Goal: Information Seeking & Learning: Learn about a topic

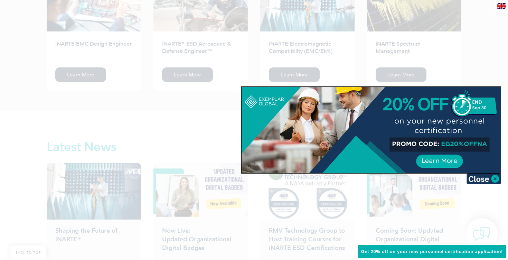
scroll to position [974, 0]
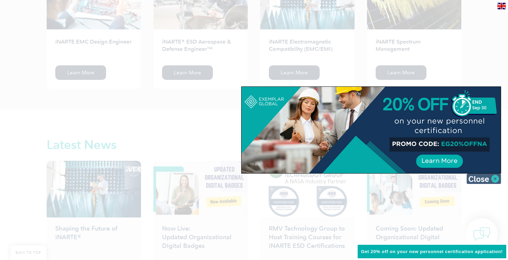
click at [493, 176] on img at bounding box center [484, 179] width 35 height 10
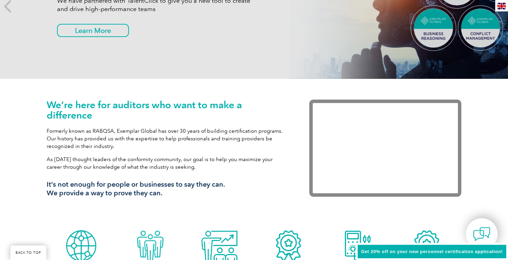
scroll to position [0, 0]
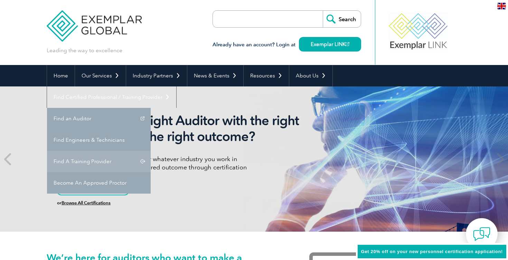
click at [151, 151] on link "Find A Training Provider" at bounding box center [99, 161] width 104 height 21
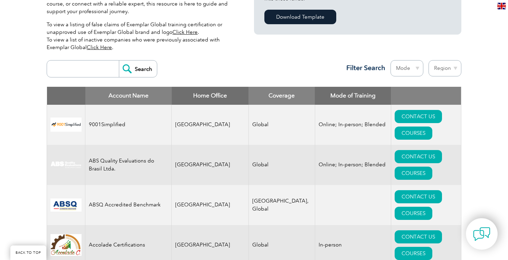
scroll to position [212, 0]
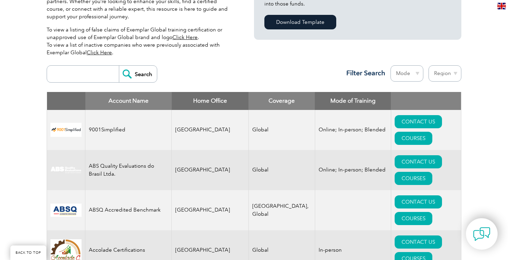
click at [413, 76] on select "Mode Online In-person Blended" at bounding box center [407, 73] width 33 height 16
click at [439, 75] on select "Region Australia Bahrain Bangladesh Brazil Canada Colombia Dominican Republic E…" at bounding box center [445, 73] width 33 height 16
select select "[GEOGRAPHIC_DATA]"
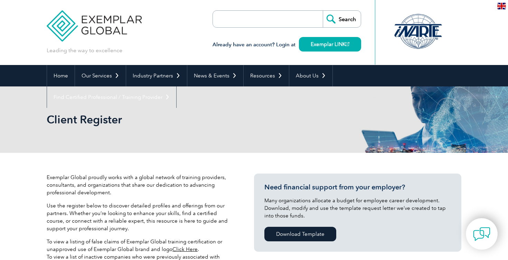
select select "[GEOGRAPHIC_DATA]"
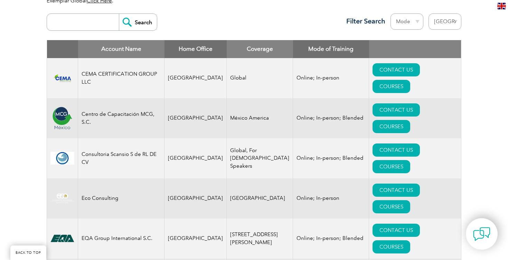
scroll to position [268, 0]
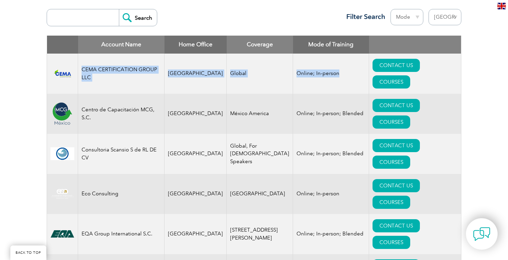
drag, startPoint x: 83, startPoint y: 61, endPoint x: 305, endPoint y: 72, distance: 222.7
click at [305, 73] on tr "CEMA CERTIFICATION GROUP LLC [GEOGRAPHIC_DATA] Global Online; In-person CONTACT…" at bounding box center [254, 74] width 415 height 40
click at [305, 72] on td "Online; In-person" at bounding box center [331, 74] width 76 height 40
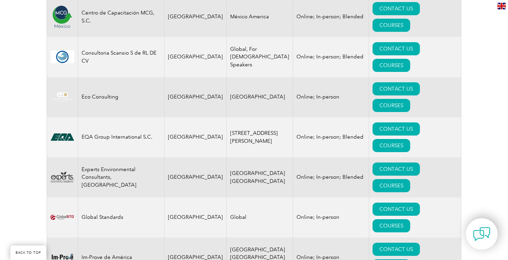
scroll to position [367, 0]
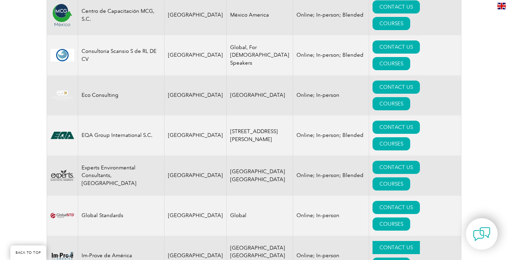
click at [373, 241] on link "CONTACT US" at bounding box center [396, 247] width 47 height 13
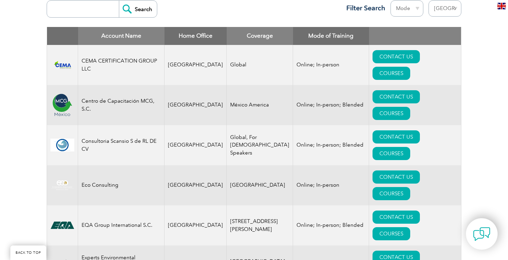
scroll to position [248, 0]
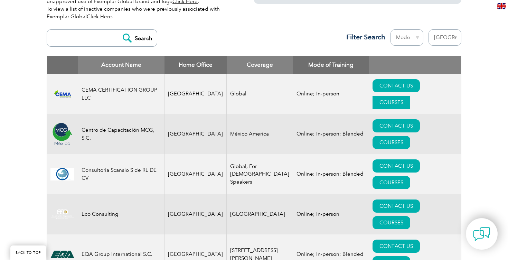
click at [411, 96] on link "COURSES" at bounding box center [392, 102] width 38 height 13
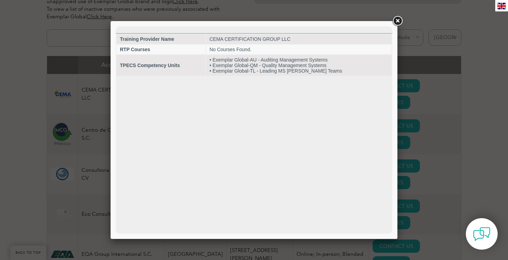
scroll to position [0, 0]
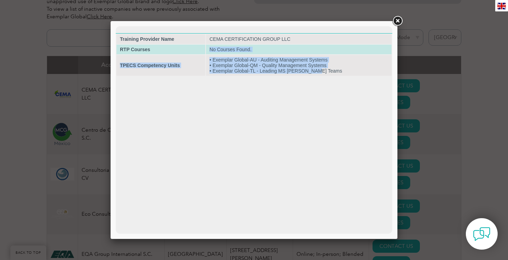
drag, startPoint x: 332, startPoint y: 74, endPoint x: 215, endPoint y: 48, distance: 120.6
click at [215, 48] on tbody "Training Provider Name CEMA CERTIFICATION GROUP LLC RTP Courses No Courses Foun…" at bounding box center [254, 55] width 275 height 42
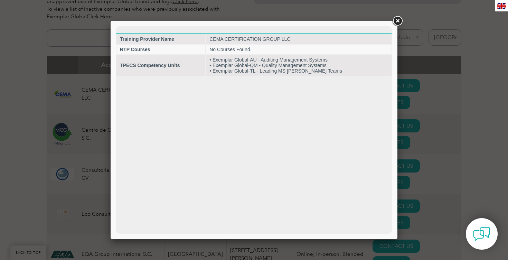
click at [251, 76] on html "Training Provider Name CEMA CERTIFICATION GROUP LLC RTP Courses No Courses Foun…" at bounding box center [254, 51] width 277 height 50
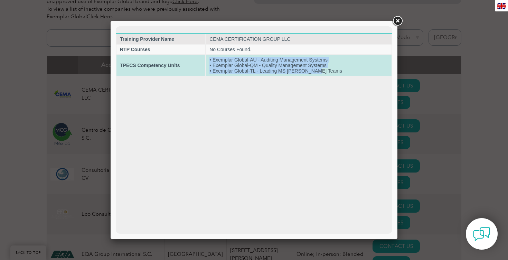
drag, startPoint x: 334, startPoint y: 74, endPoint x: 213, endPoint y: 58, distance: 122.4
click at [213, 58] on td "• Exemplar Global-AU - Auditing Management Systems • Exemplar Global-QM - Quali…" at bounding box center [299, 65] width 186 height 21
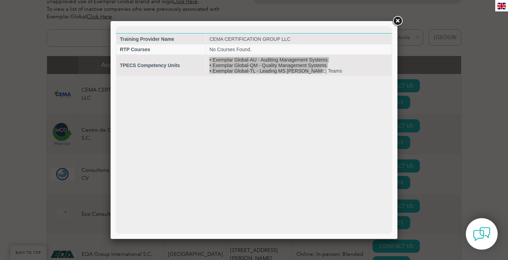
click at [398, 22] on link at bounding box center [398, 21] width 12 height 12
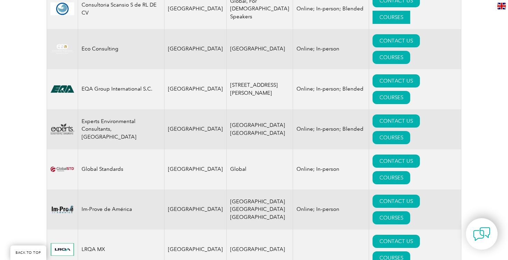
scroll to position [415, 0]
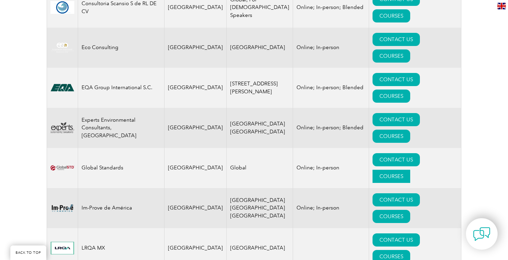
click at [411, 170] on link "COURSES" at bounding box center [392, 176] width 38 height 13
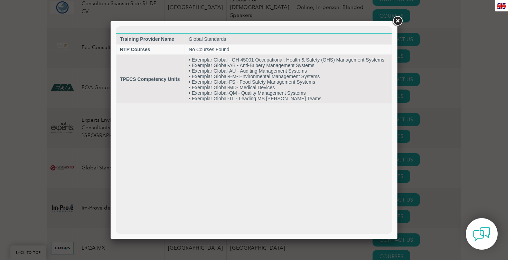
scroll to position [0, 0]
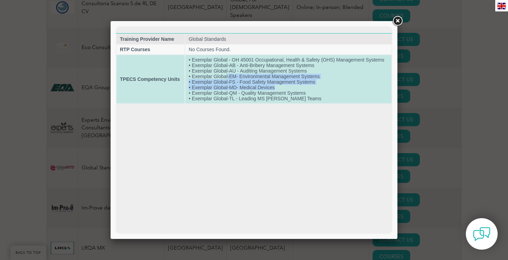
drag, startPoint x: 285, startPoint y: 91, endPoint x: 228, endPoint y: 79, distance: 58.3
click at [228, 79] on td "• Exemplar Global - OH 45001 Occupational, Health & Safety (OHS) Management Sys…" at bounding box center [288, 79] width 206 height 48
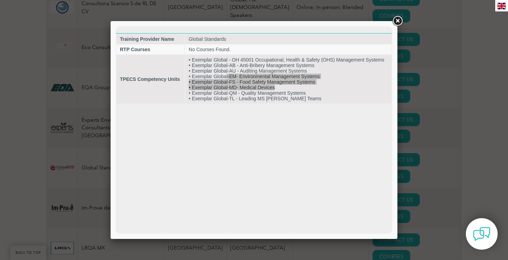
click at [395, 22] on link at bounding box center [398, 21] width 12 height 12
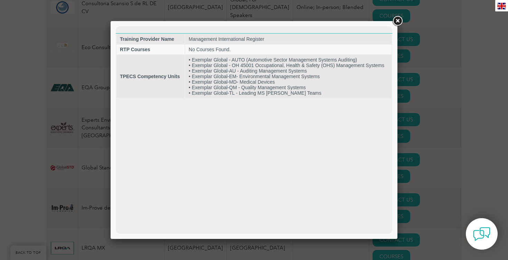
click at [398, 21] on link at bounding box center [398, 21] width 12 height 12
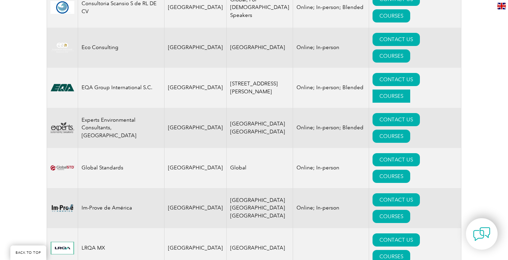
click at [411, 90] on link "COURSES" at bounding box center [392, 96] width 38 height 13
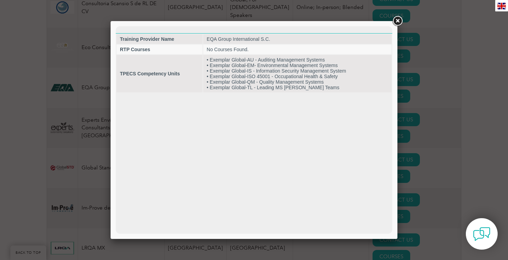
click at [397, 23] on link at bounding box center [398, 21] width 12 height 12
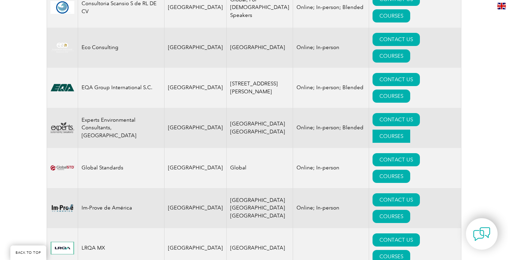
click at [411, 130] on link "COURSES" at bounding box center [392, 136] width 38 height 13
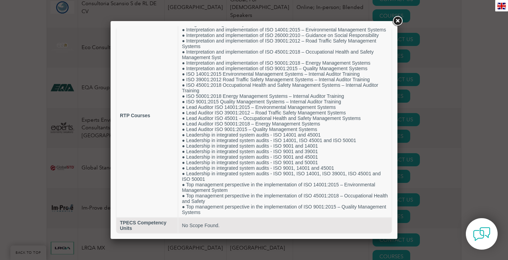
scroll to position [44, 0]
click at [399, 22] on link at bounding box center [398, 21] width 12 height 12
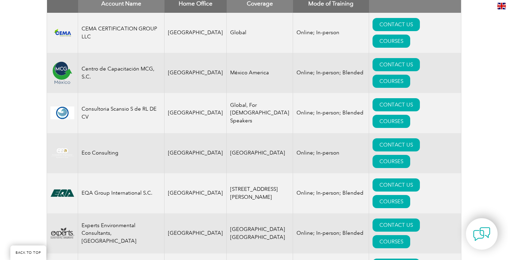
scroll to position [311, 0]
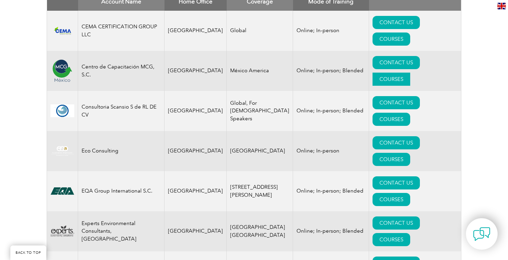
click at [411, 73] on link "COURSES" at bounding box center [392, 79] width 38 height 13
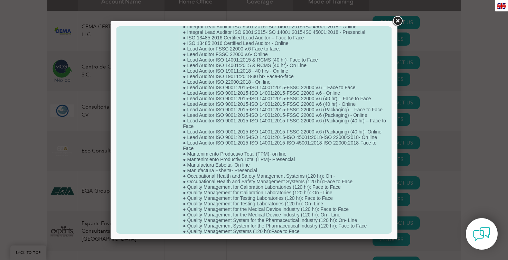
scroll to position [503, 0]
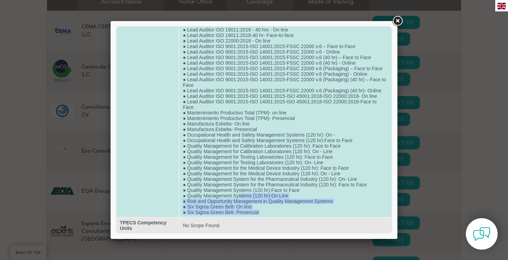
drag, startPoint x: 260, startPoint y: 212, endPoint x: 241, endPoint y: 194, distance: 26.4
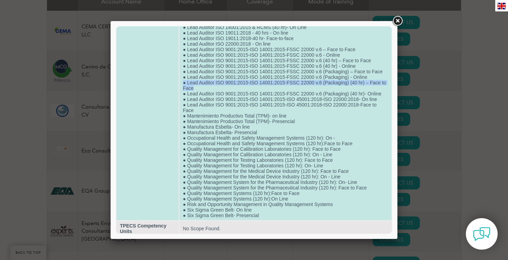
drag, startPoint x: 197, startPoint y: 107, endPoint x: 184, endPoint y: 103, distance: 13.4
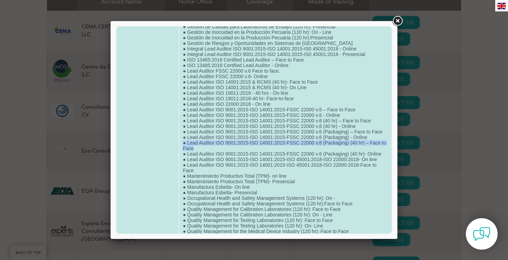
scroll to position [409, 0]
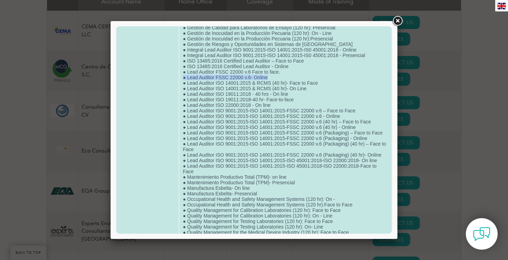
drag, startPoint x: 275, startPoint y: 93, endPoint x: 180, endPoint y: 93, distance: 94.4
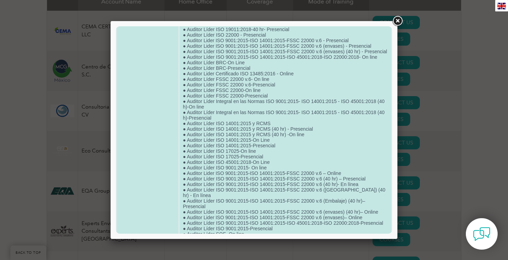
scroll to position [36, 0]
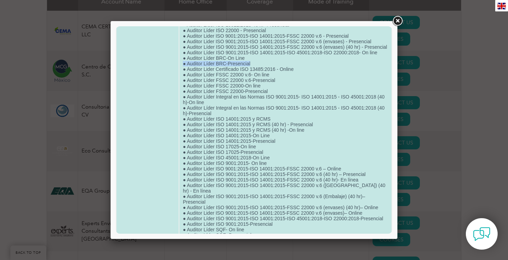
drag, startPoint x: 258, startPoint y: 67, endPoint x: 182, endPoint y: 68, distance: 75.4
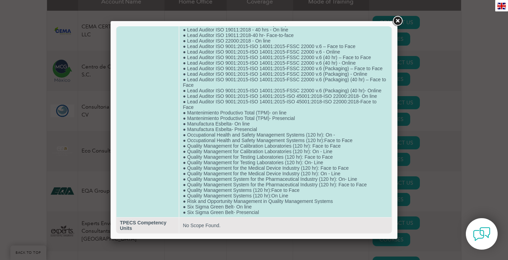
scroll to position [503, 0]
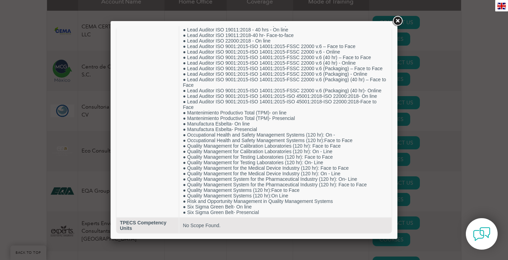
click at [399, 23] on link at bounding box center [398, 21] width 12 height 12
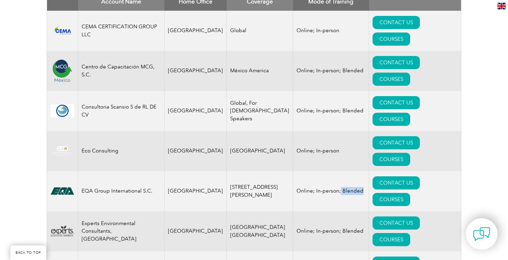
drag, startPoint x: 340, startPoint y: 140, endPoint x: 318, endPoint y: 142, distance: 21.6
click at [318, 171] on td "Online; In-person; Blended" at bounding box center [331, 191] width 76 height 40
click at [319, 171] on td "Online; In-person; Blended" at bounding box center [331, 191] width 76 height 40
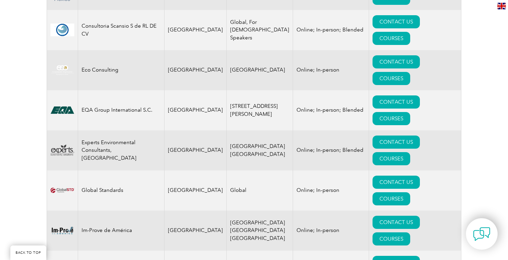
scroll to position [437, 0]
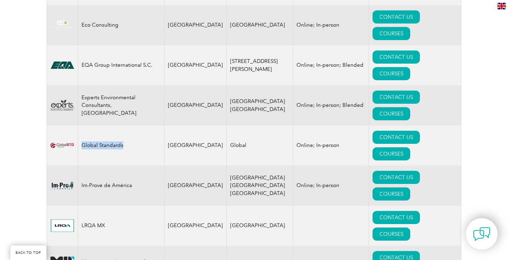
drag, startPoint x: 141, startPoint y: 77, endPoint x: 84, endPoint y: 74, distance: 57.5
click at [84, 126] on td "Global Standards" at bounding box center [121, 146] width 86 height 40
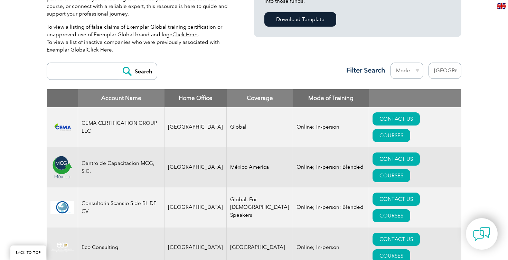
scroll to position [215, 0]
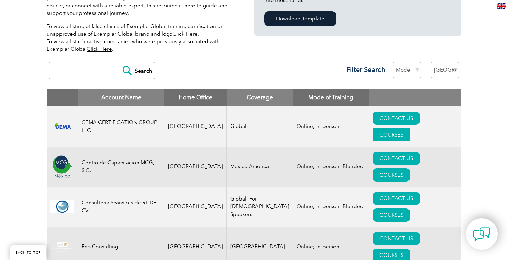
click at [411, 128] on link "COURSES" at bounding box center [392, 134] width 38 height 13
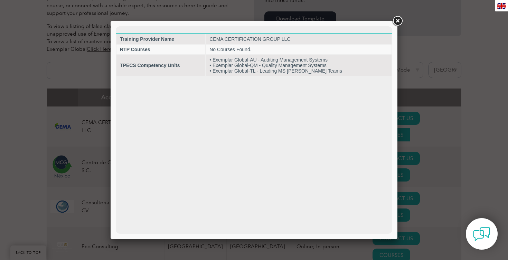
scroll to position [0, 0]
click at [397, 21] on link at bounding box center [398, 21] width 12 height 12
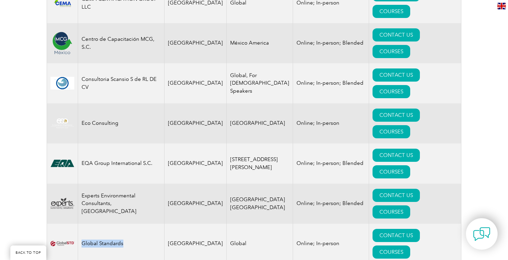
scroll to position [338, 0]
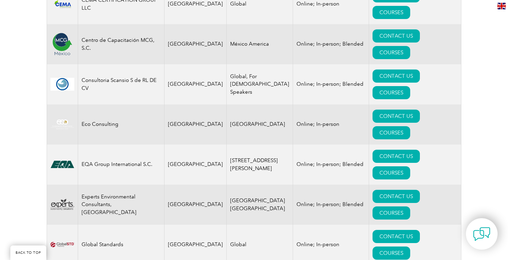
click at [481, 130] on div "Exemplar Global proudly works with a global network of training providers, cons…" at bounding box center [254, 158] width 508 height 686
click at [411, 247] on link "COURSES" at bounding box center [392, 253] width 38 height 13
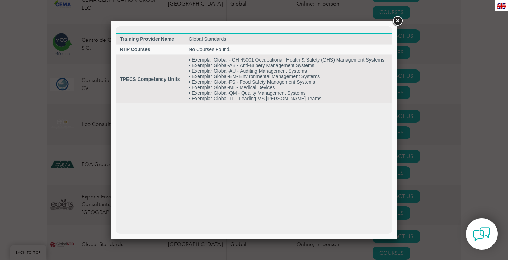
scroll to position [0, 0]
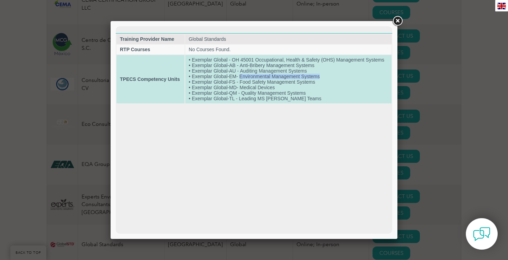
drag, startPoint x: 321, startPoint y: 79, endPoint x: 240, endPoint y: 79, distance: 80.6
click at [240, 79] on td "• Exemplar Global - OH 45001 Occupational, Health & Safety (OHS) Management Sys…" at bounding box center [288, 79] width 206 height 48
drag, startPoint x: 389, startPoint y: 60, endPoint x: 234, endPoint y: 59, distance: 155.3
click at [234, 59] on td "• Exemplar Global - OH 45001 Occupational, Health & Safety (OHS) Management Sys…" at bounding box center [288, 79] width 206 height 48
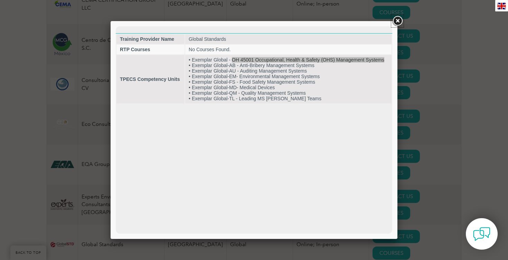
click at [396, 20] on link at bounding box center [398, 21] width 12 height 12
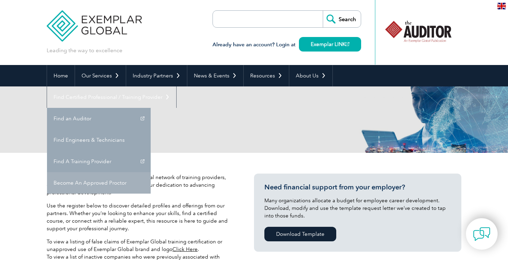
click at [151, 172] on link "Become An Approved Proctor" at bounding box center [99, 182] width 104 height 21
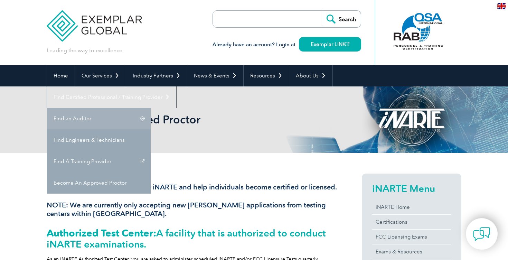
click at [151, 108] on link "Find an Auditor" at bounding box center [99, 118] width 104 height 21
